Goal: Information Seeking & Learning: Learn about a topic

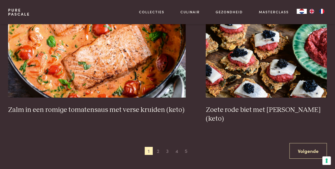
scroll to position [870, 0]
click at [167, 146] on span "3" at bounding box center [167, 150] width 8 height 8
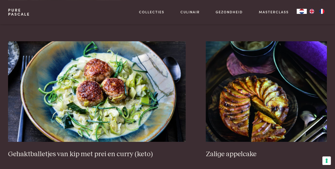
scroll to position [853, 0]
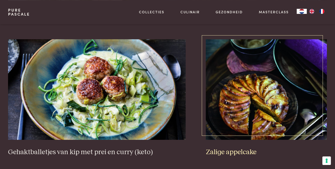
click at [269, 112] on img at bounding box center [266, 89] width 121 height 100
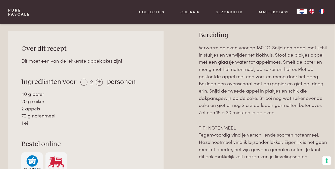
scroll to position [198, 0]
click at [99, 81] on div "+" at bounding box center [99, 81] width 7 height 7
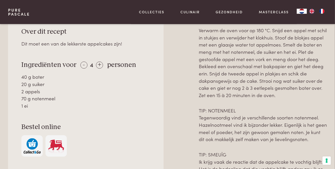
scroll to position [215, 0]
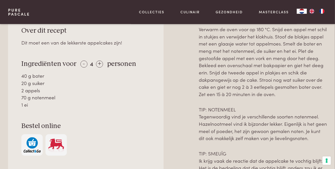
click at [82, 64] on div "-" at bounding box center [83, 64] width 7 height 7
click at [84, 63] on div "-" at bounding box center [83, 64] width 7 height 7
